Goal: Task Accomplishment & Management: Use online tool/utility

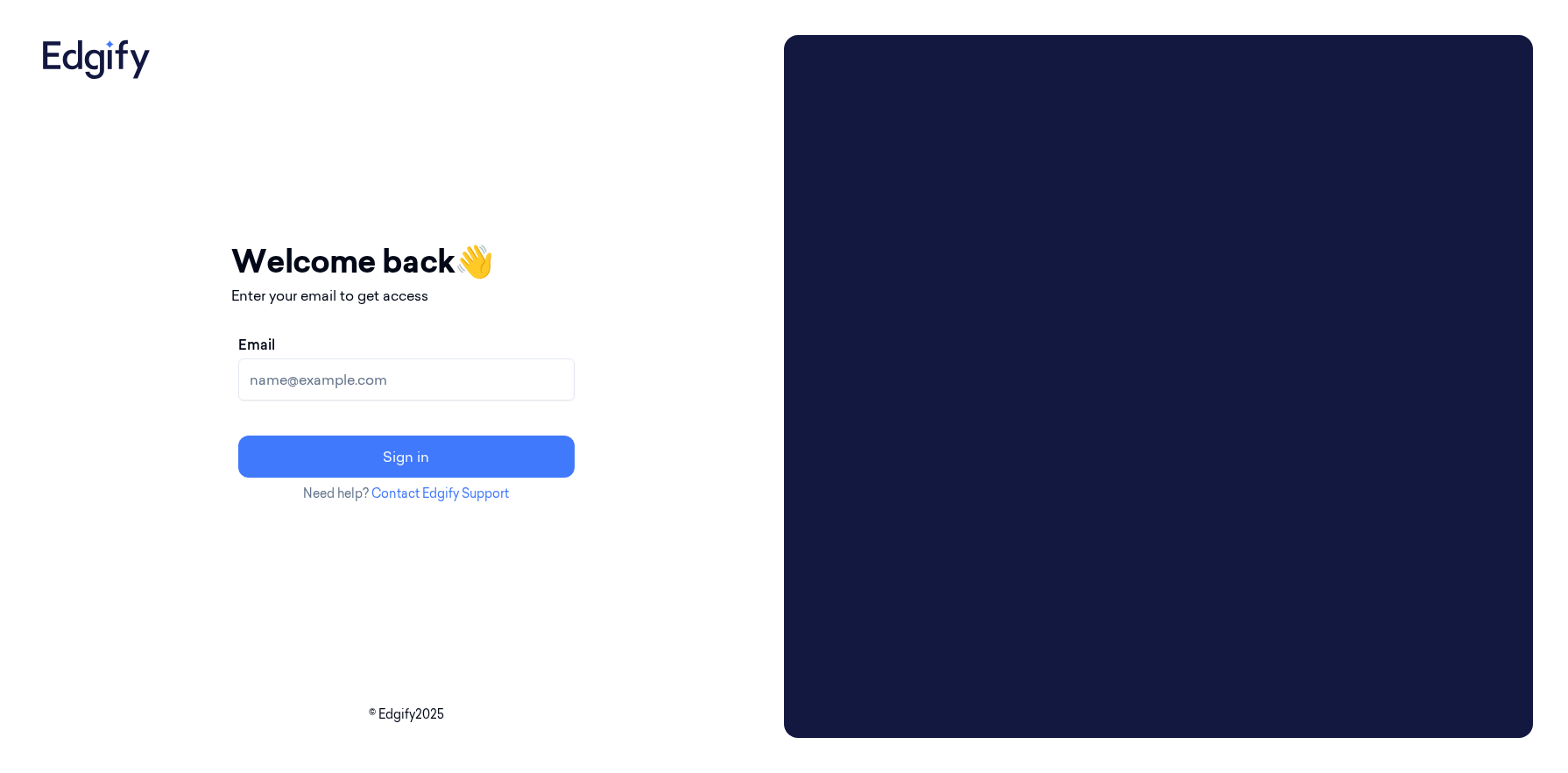
click at [474, 379] on input "Email" at bounding box center [406, 380] width 337 height 42
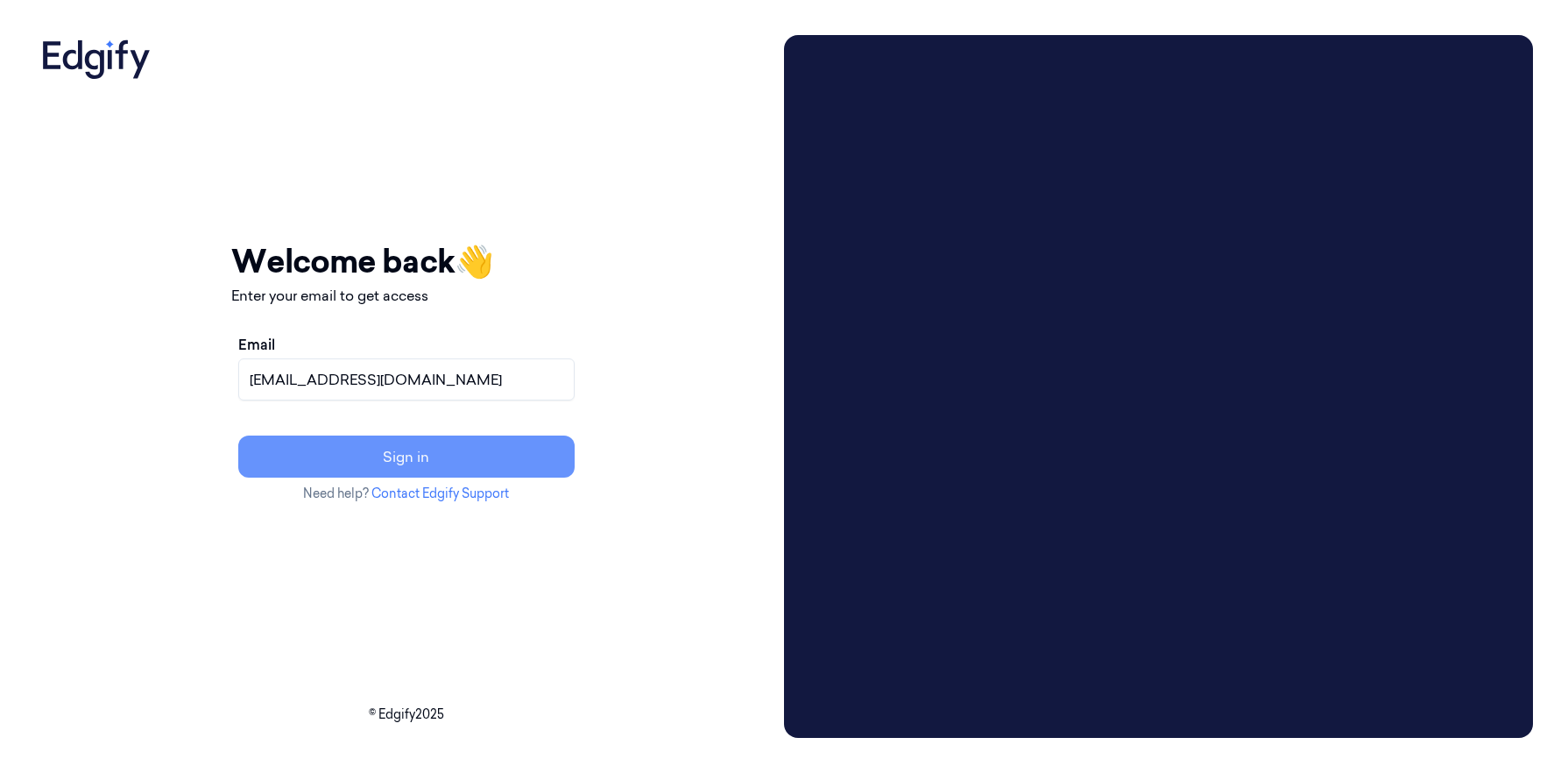
type input "[EMAIL_ADDRESS][DOMAIN_NAME]"
click at [456, 459] on button "Sign in" at bounding box center [406, 456] width 337 height 42
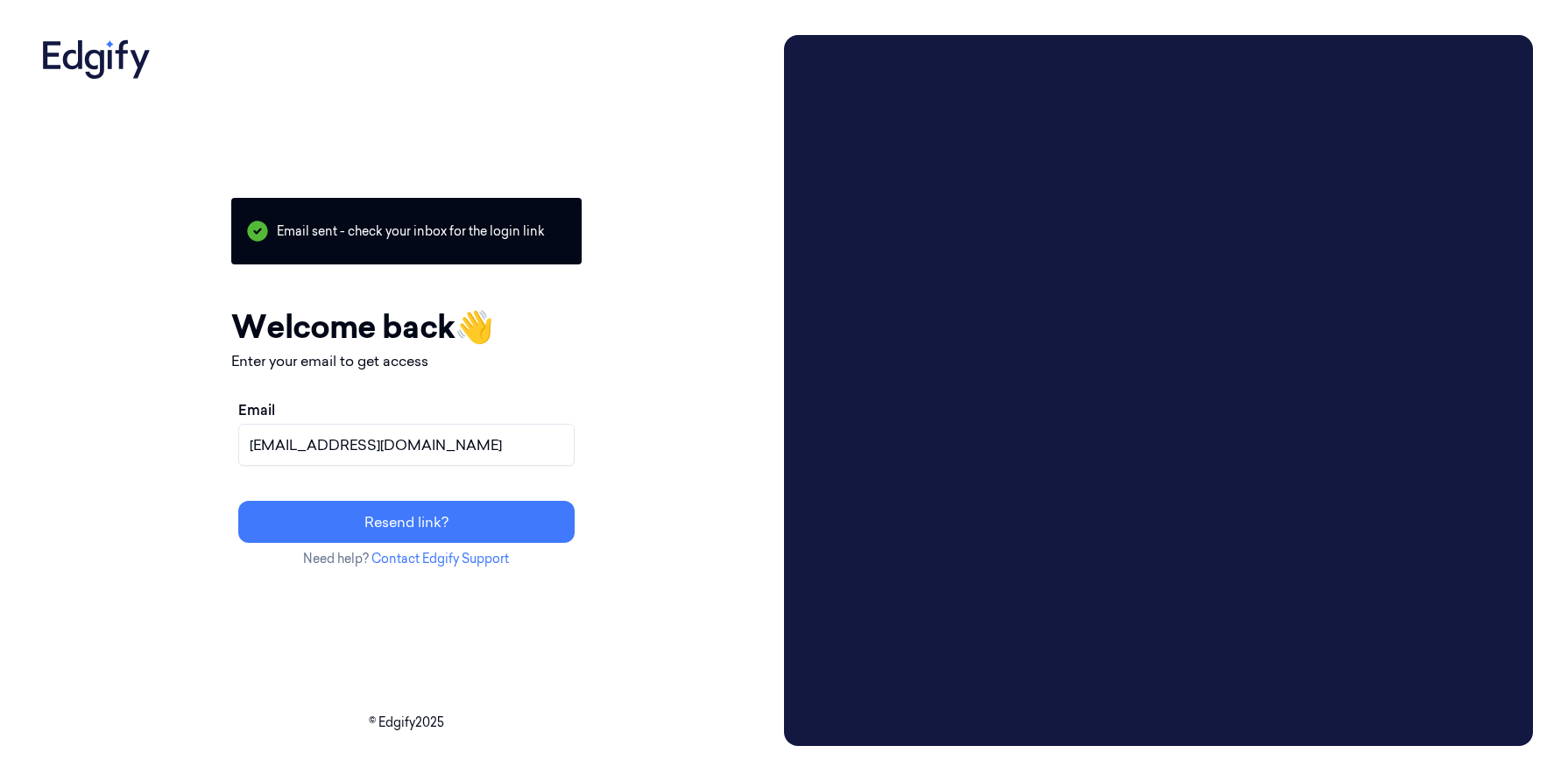
click at [127, 770] on div "Your session expired - please log in again Email sent - check your inbox for th…" at bounding box center [784, 390] width 1568 height 781
click at [186, 78] on div "Your session expired - please log in again Email sent - check your inbox for th…" at bounding box center [405, 390] width 742 height 711
